Goal: Information Seeking & Learning: Learn about a topic

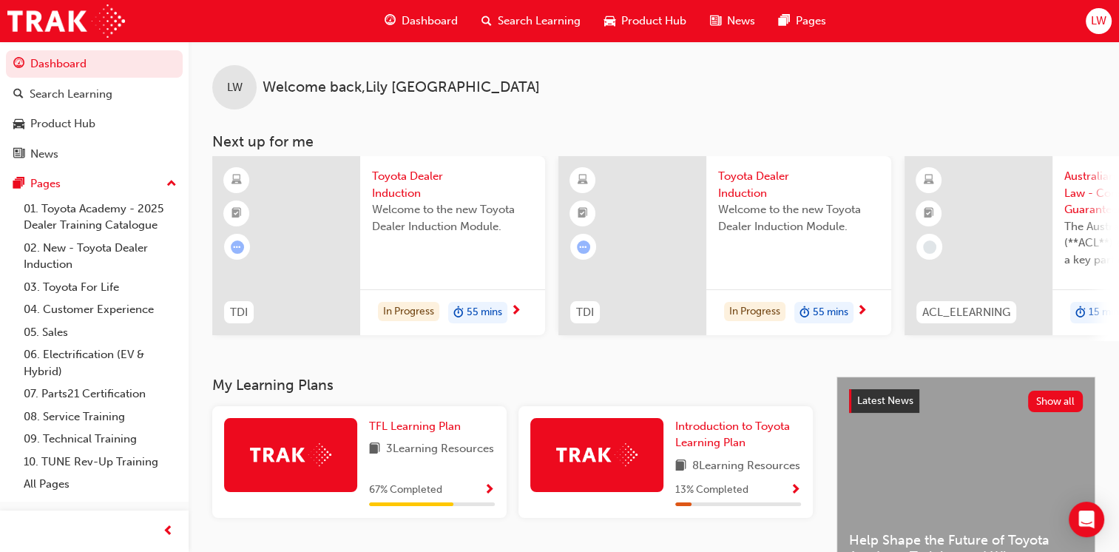
click at [516, 308] on span "next-icon" at bounding box center [515, 311] width 11 height 13
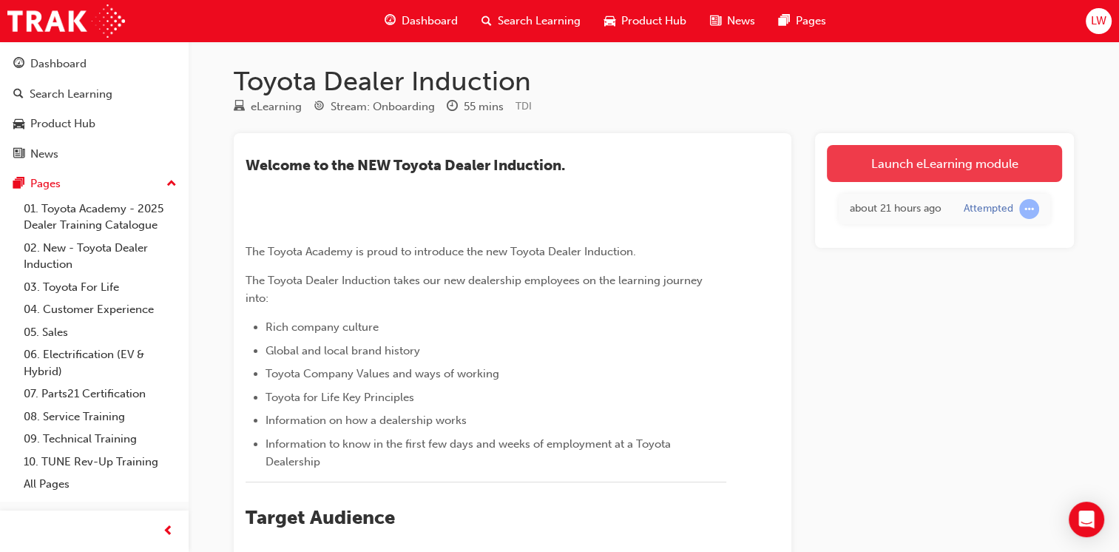
click at [917, 162] on link "Launch eLearning module" at bounding box center [944, 163] width 235 height 37
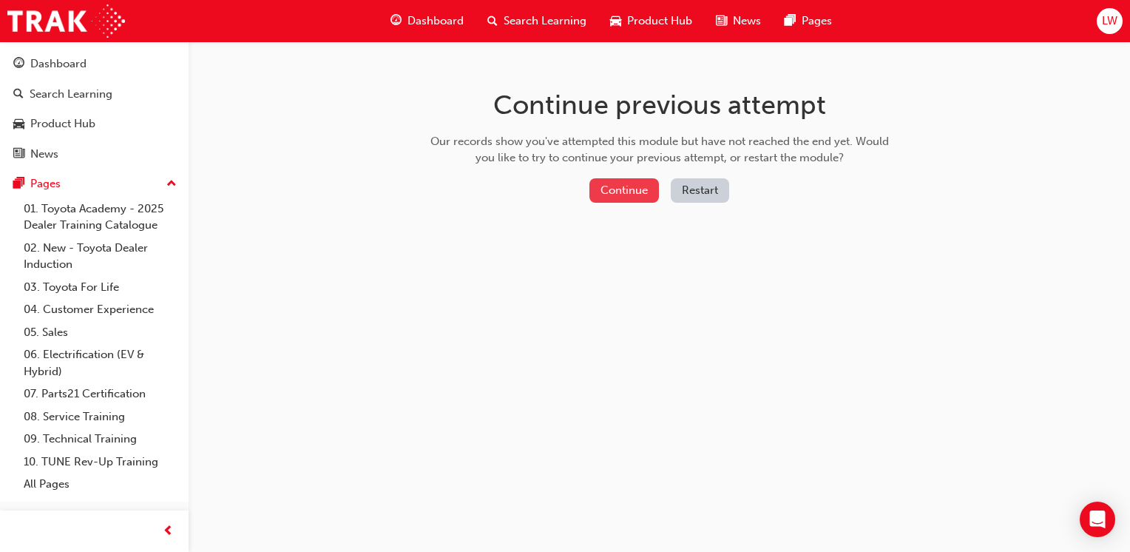
click at [608, 186] on button "Continue" at bounding box center [624, 190] width 70 height 24
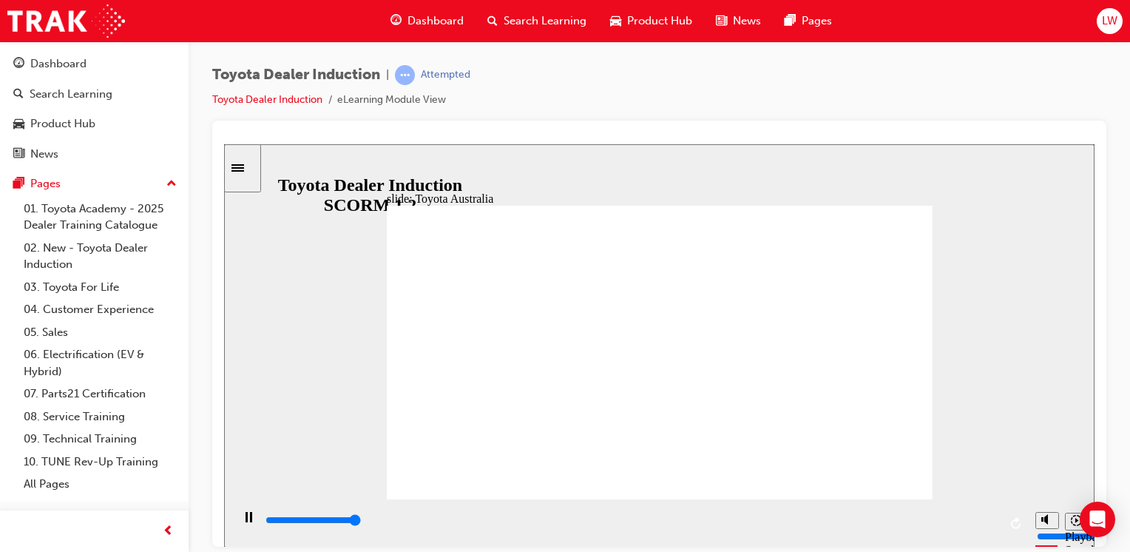
type input "56300"
click at [246, 521] on icon "Pause (Ctrl+Alt+P)" at bounding box center [249, 516] width 7 height 10
